Goal: Information Seeking & Learning: Understand process/instructions

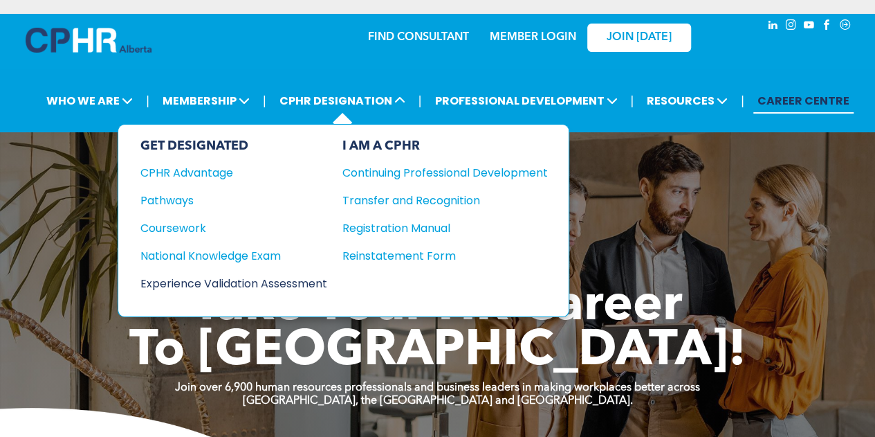
click at [233, 275] on div "Experience Validation Assessment" at bounding box center [224, 283] width 168 height 17
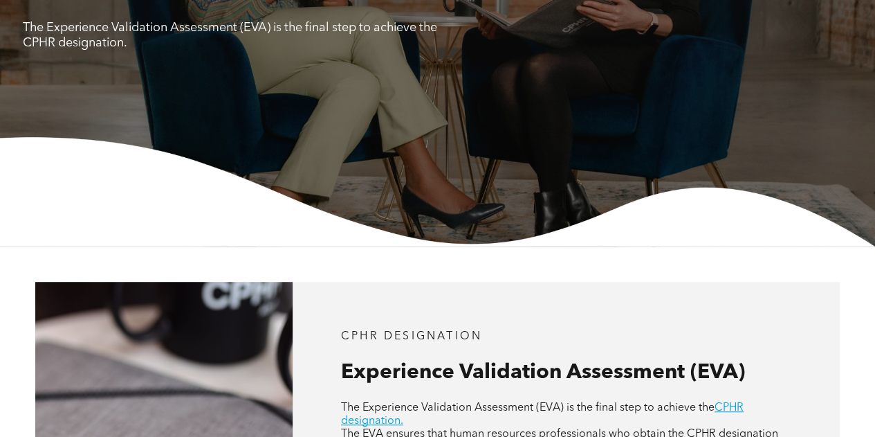
scroll to position [415, 0]
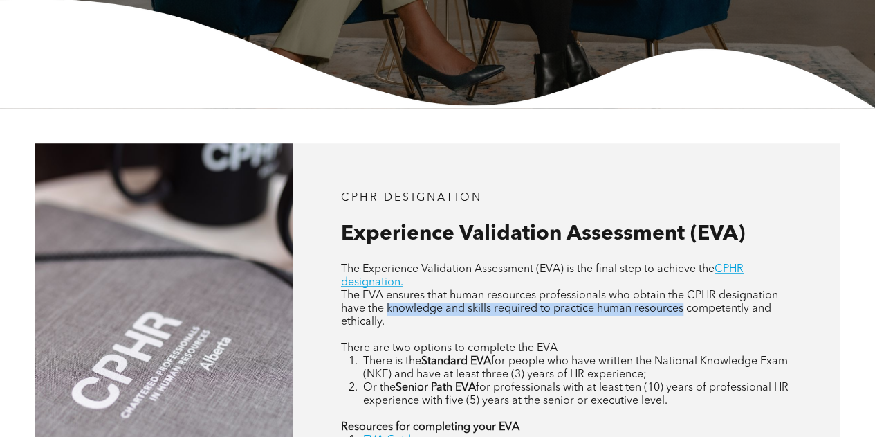
drag, startPoint x: 387, startPoint y: 312, endPoint x: 683, endPoint y: 314, distance: 296.2
click at [683, 314] on span "The EVA ensures that human resources professionals who obtain the CPHR designat…" at bounding box center [559, 308] width 437 height 37
click at [678, 336] on p at bounding box center [566, 335] width 450 height 13
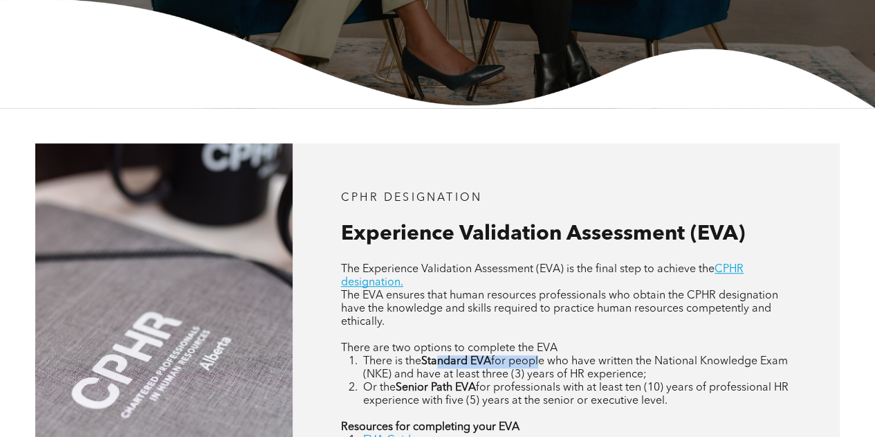
drag, startPoint x: 438, startPoint y: 363, endPoint x: 544, endPoint y: 363, distance: 105.9
click at [544, 363] on li "There is the Standard EVA for people who have written the National Knowledge Ex…" at bounding box center [577, 368] width 428 height 26
click at [710, 358] on span "for people who have written the National Knowledge Exam (NKE) and have at least…" at bounding box center [575, 368] width 425 height 24
drag, startPoint x: 415, startPoint y: 388, endPoint x: 538, endPoint y: 386, distance: 122.5
click at [538, 386] on li "Or the Senior Path EVA for professionals with at least ten (10) years of profes…" at bounding box center [577, 394] width 428 height 26
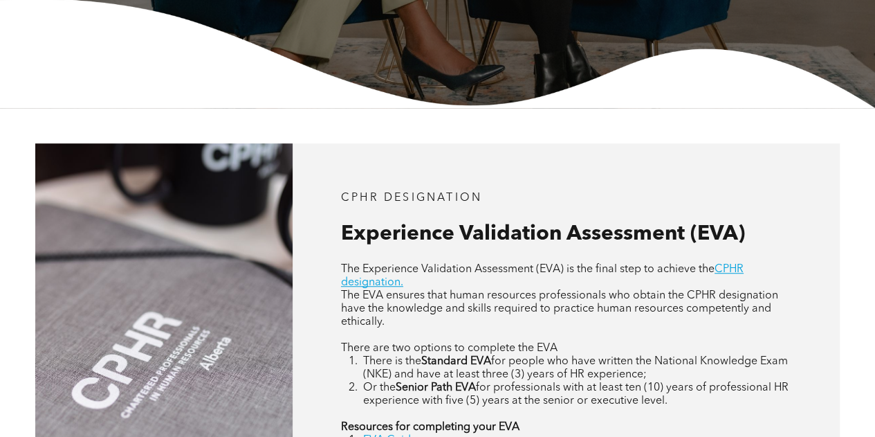
click at [608, 387] on span "for professionals with at least ten (10) years of professional HR experience wi…" at bounding box center [576, 394] width 426 height 24
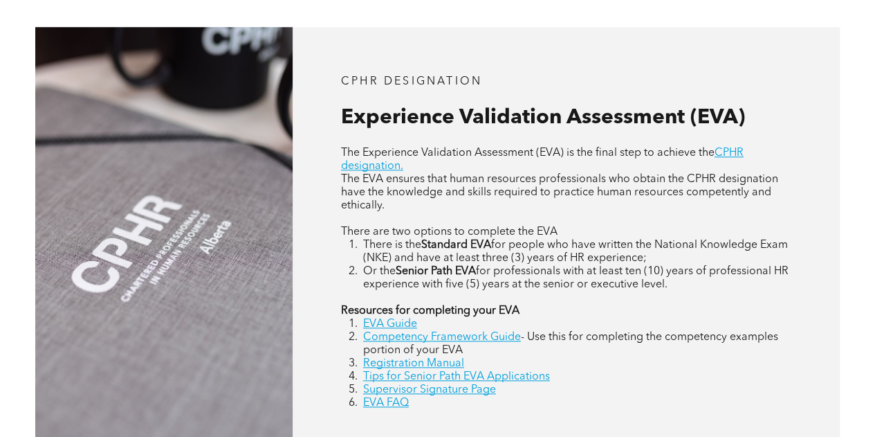
scroll to position [554, 0]
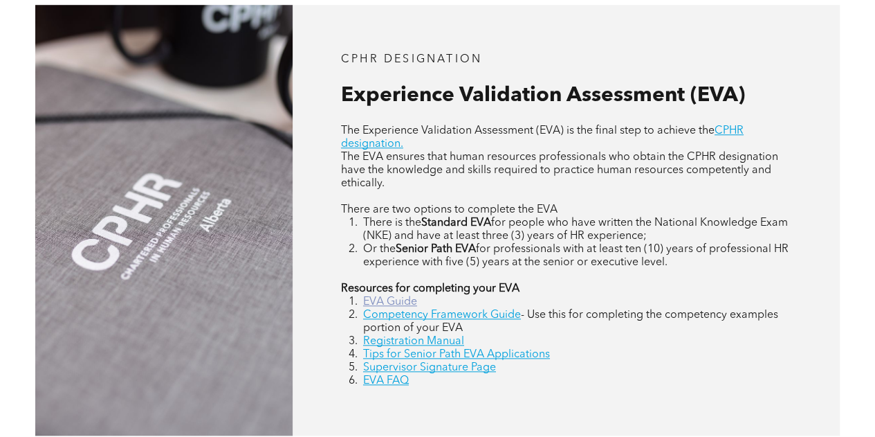
click at [399, 304] on link "EVA Guide" at bounding box center [390, 301] width 54 height 11
